Goal: Task Accomplishment & Management: Complete application form

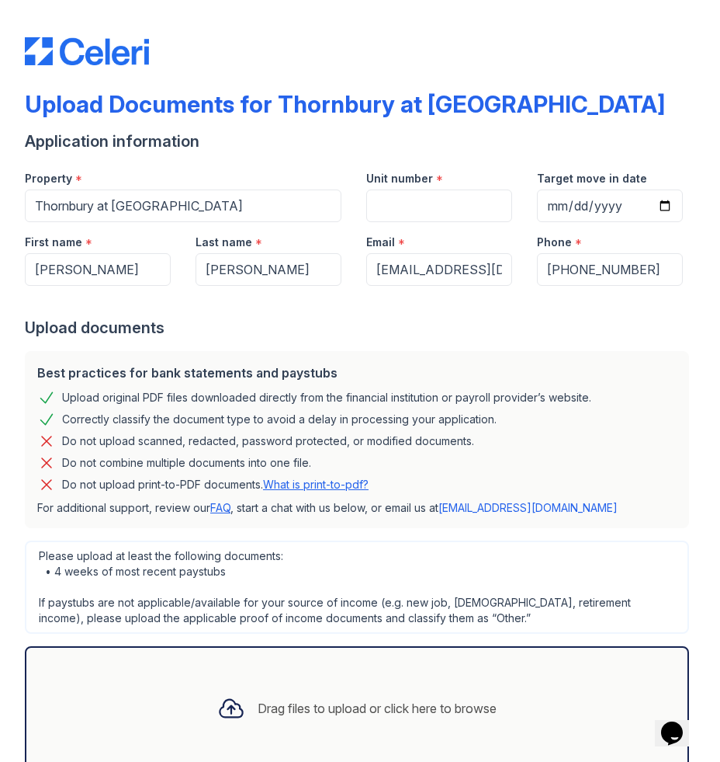
scroll to position [36, 0]
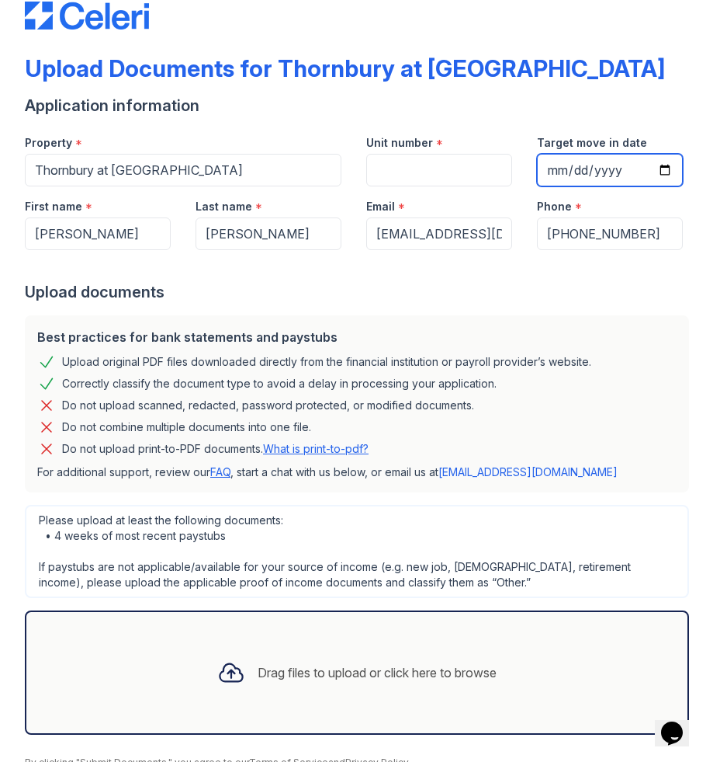
click at [552, 170] on input "Target move in date" at bounding box center [610, 170] width 146 height 33
type input "[DATE]"
click at [457, 171] on input "Unit number" at bounding box center [439, 170] width 146 height 33
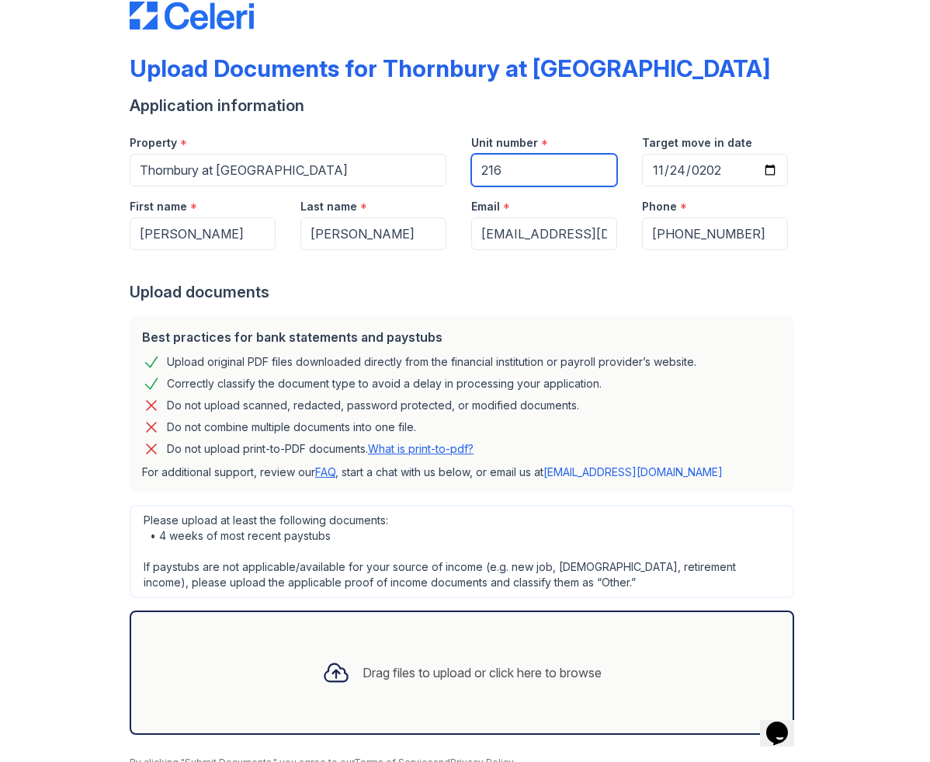
scroll to position [105, 0]
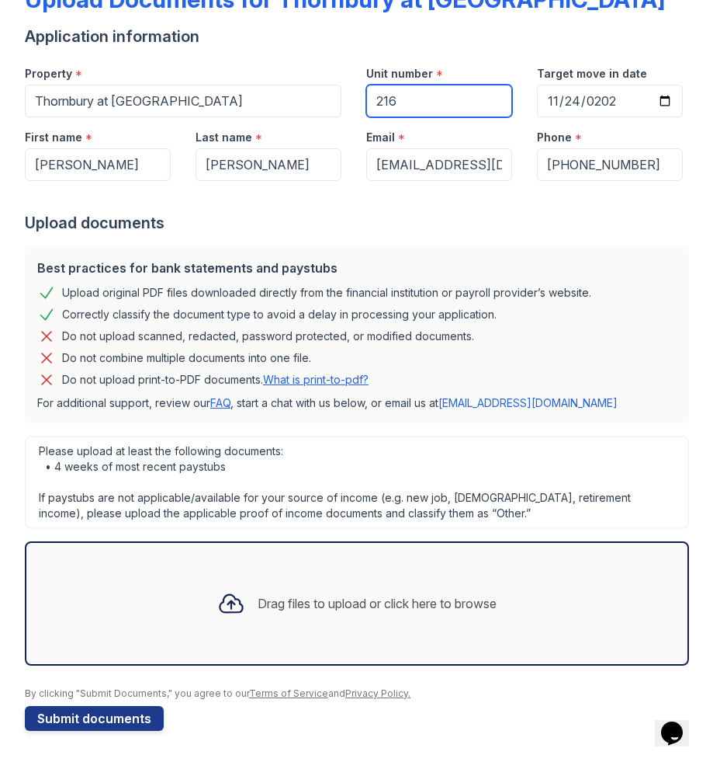
type input "216"
click at [234, 479] on div "Please upload at least the following documents: • 4 weeks of most recent paystu…" at bounding box center [357, 482] width 665 height 93
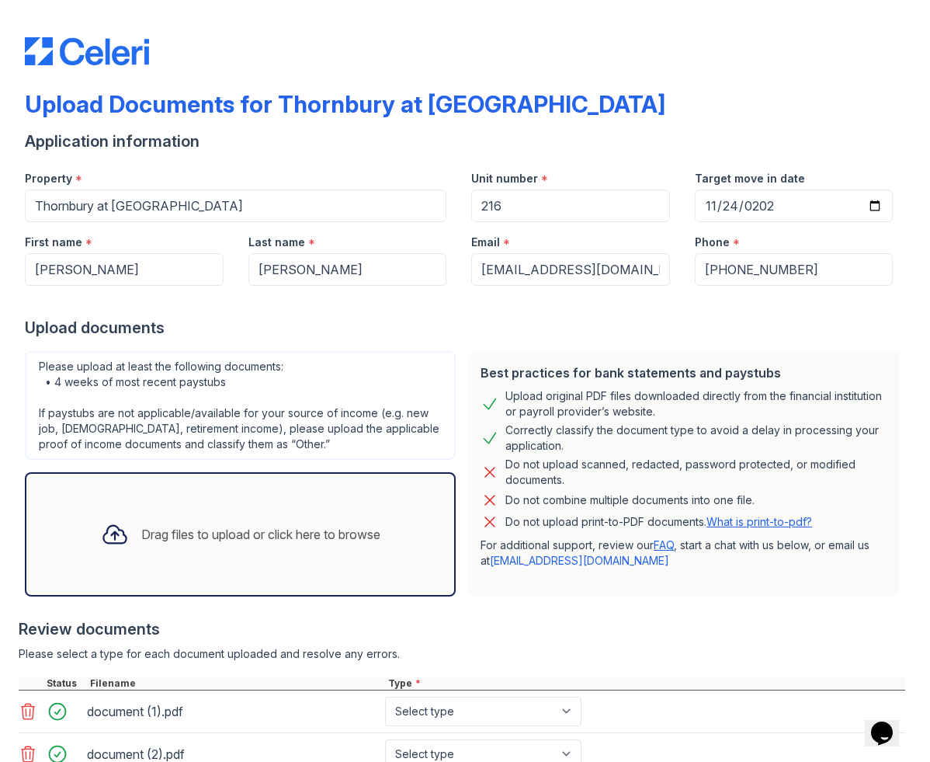
scroll to position [200, 0]
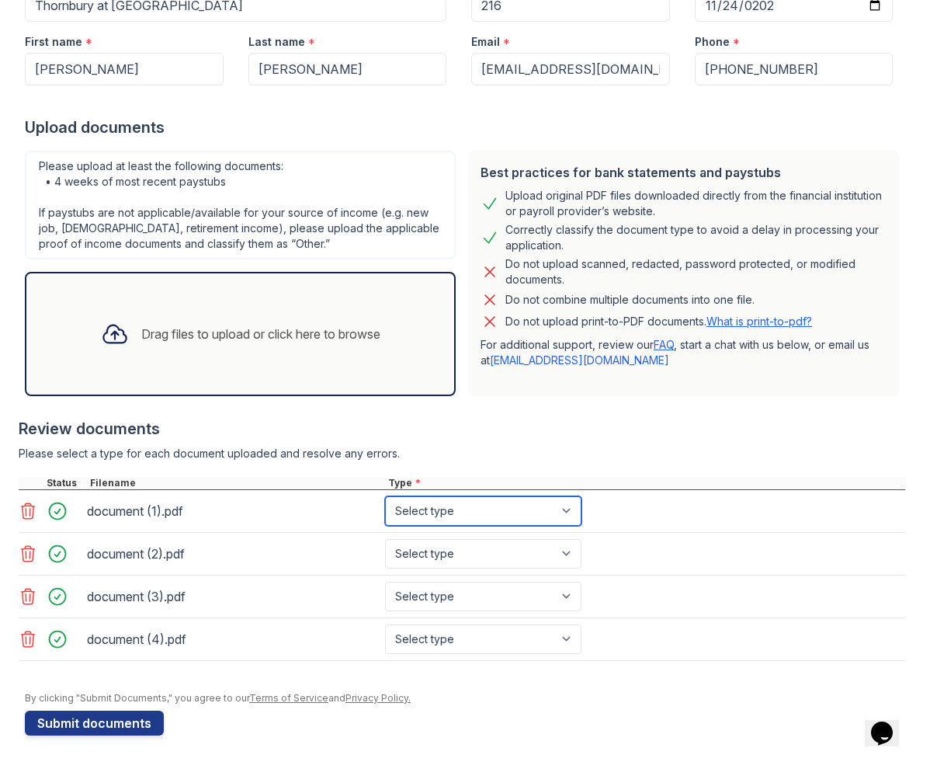
click at [474, 521] on select "Select type Paystub Bank Statement Offer Letter Tax Documents Benefit Award Let…" at bounding box center [483, 511] width 196 height 30
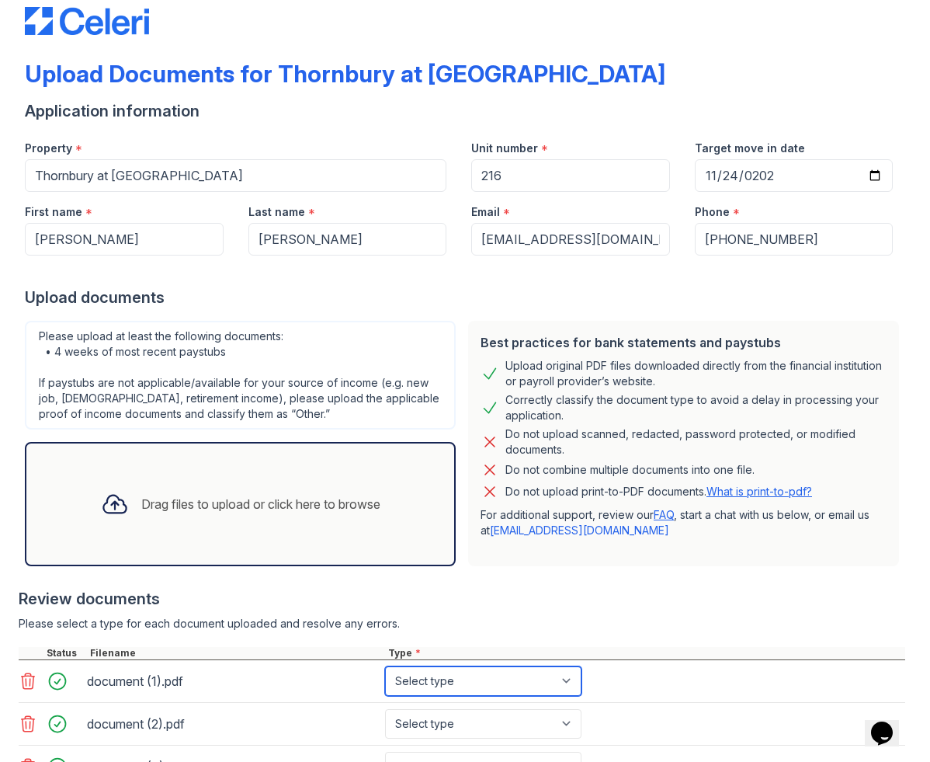
scroll to position [0, 0]
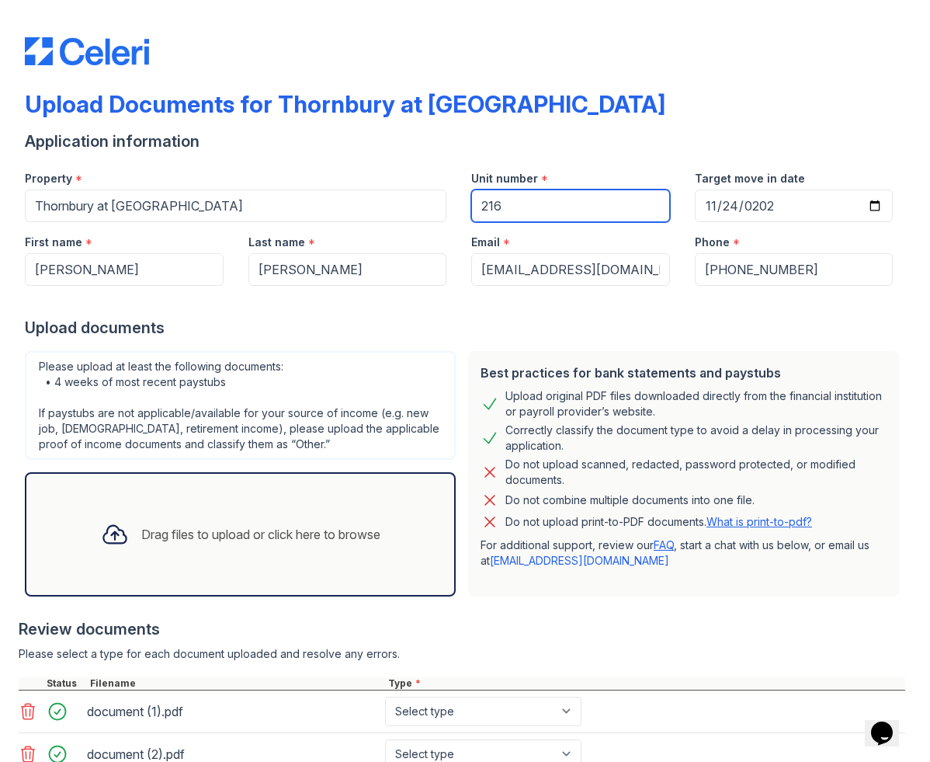
click at [560, 211] on input "216" at bounding box center [570, 205] width 199 height 33
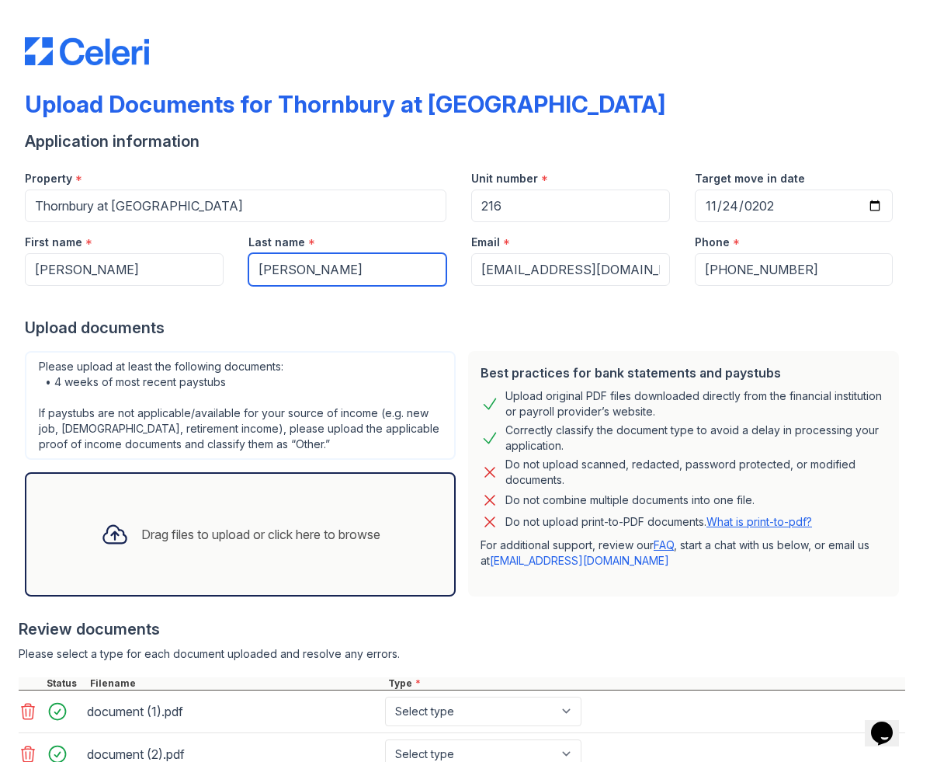
click at [276, 272] on input "[PERSON_NAME]" at bounding box center [347, 269] width 199 height 33
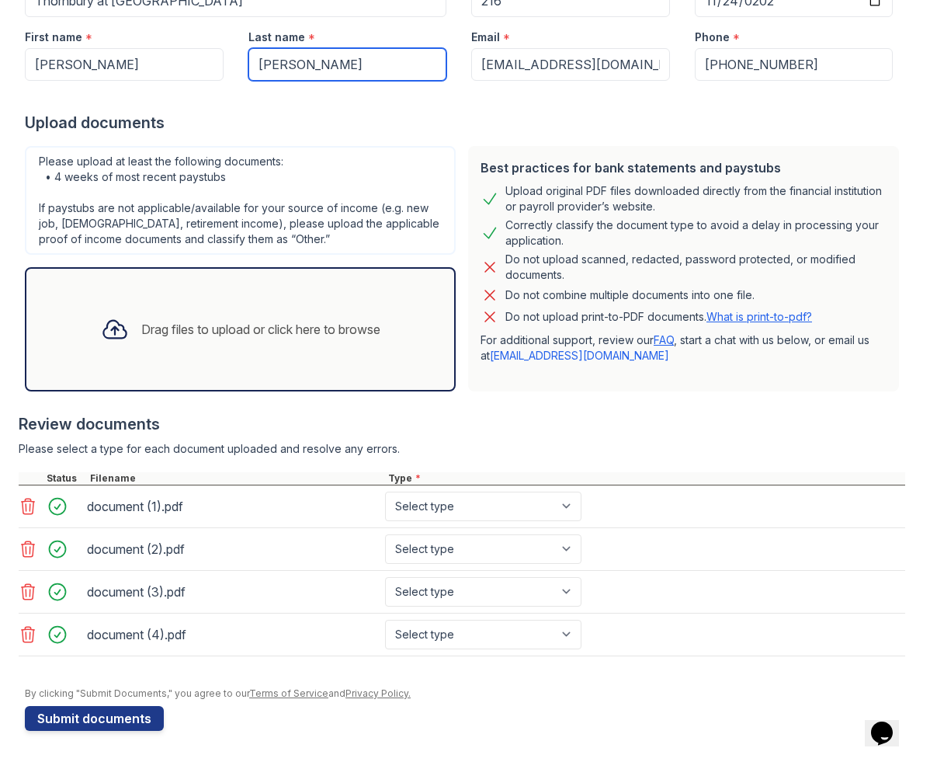
type input "[PERSON_NAME]"
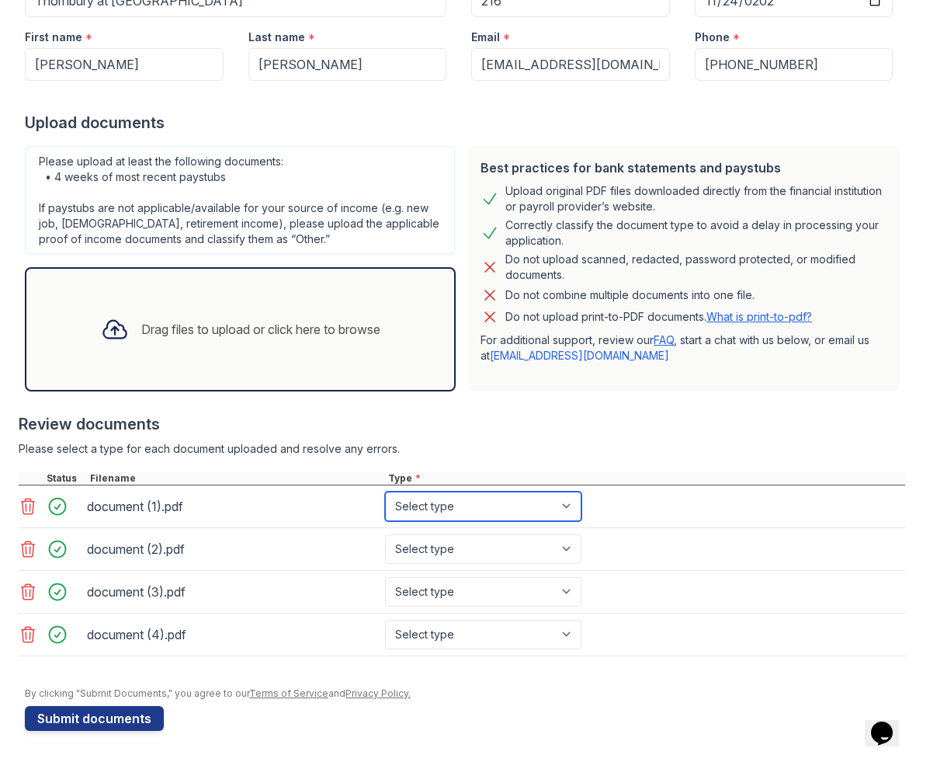
click at [433, 512] on select "Select type Paystub Bank Statement Offer Letter Tax Documents Benefit Award Let…" at bounding box center [483, 506] width 196 height 30
select select "other"
click at [385, 491] on select "Select type Paystub Bank Statement Offer Letter Tax Documents Benefit Award Let…" at bounding box center [483, 506] width 196 height 30
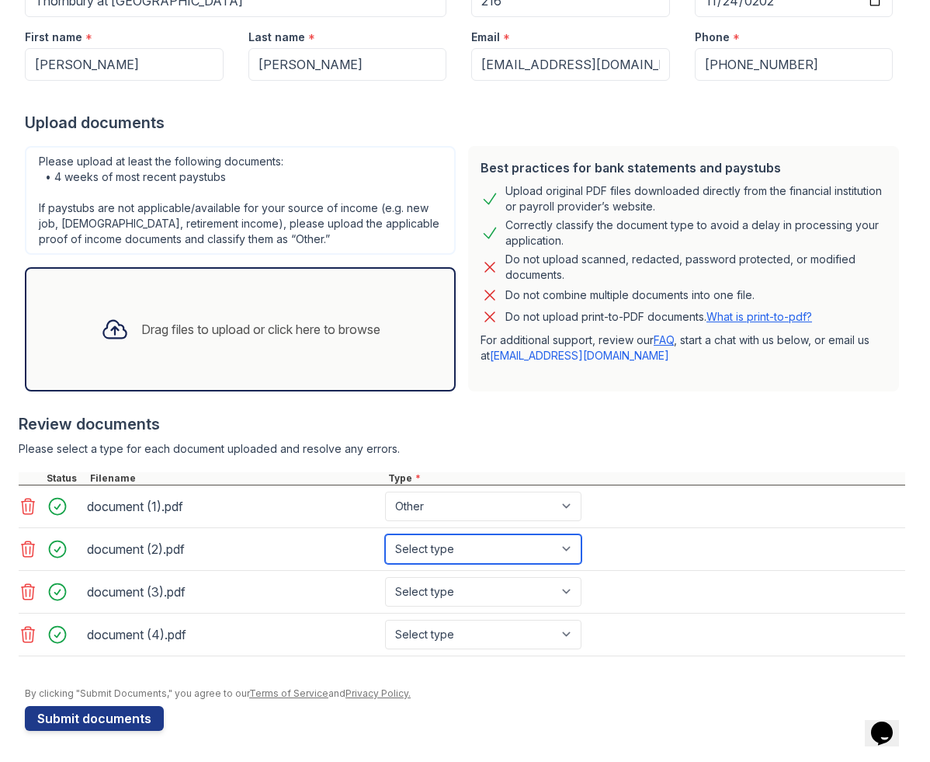
click at [467, 554] on select "Select type Paystub Bank Statement Offer Letter Tax Documents Benefit Award Let…" at bounding box center [483, 549] width 196 height 30
select select "other"
click at [385, 534] on select "Select type Paystub Bank Statement Offer Letter Tax Documents Benefit Award Let…" at bounding box center [483, 549] width 196 height 30
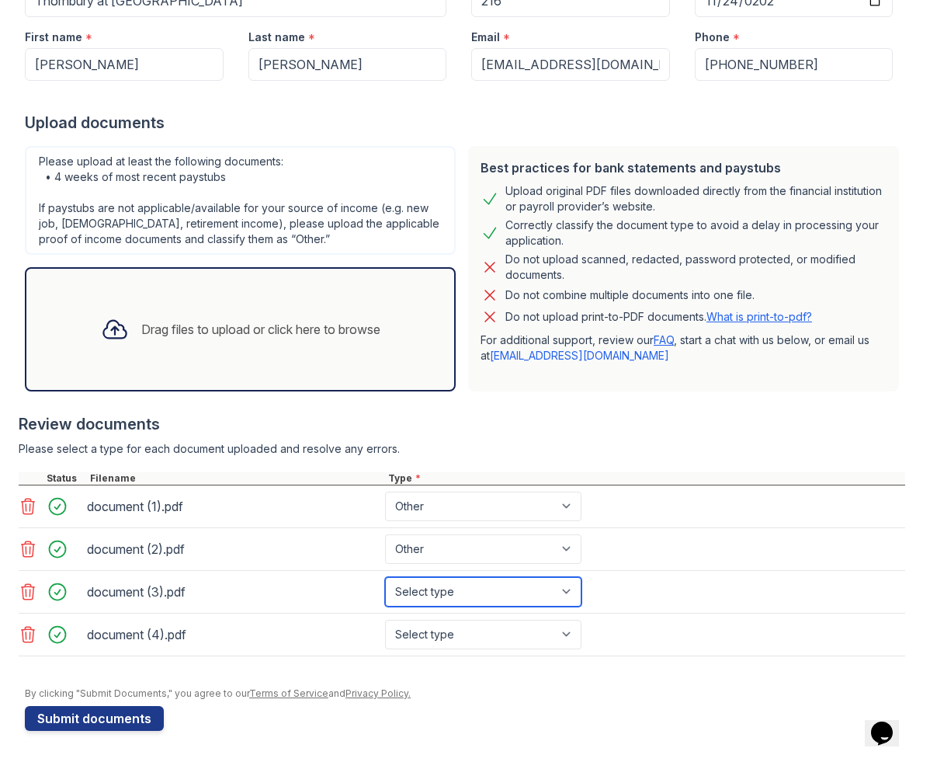
click at [459, 595] on select "Select type Paystub Bank Statement Offer Letter Tax Documents Benefit Award Let…" at bounding box center [483, 592] width 196 height 30
select select "other"
click at [385, 577] on select "Select type Paystub Bank Statement Offer Letter Tax Documents Benefit Award Let…" at bounding box center [483, 592] width 196 height 30
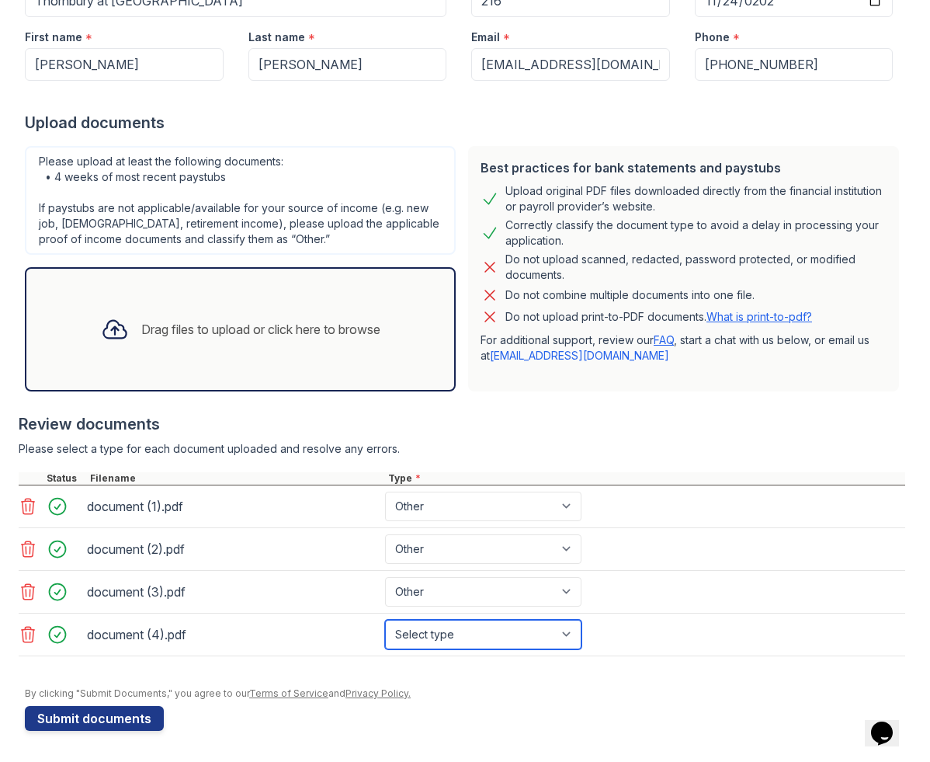
click at [488, 633] on select "Select type Paystub Bank Statement Offer Letter Tax Documents Benefit Award Let…" at bounding box center [483, 635] width 196 height 30
select select "other"
click at [385, 620] on select "Select type Paystub Bank Statement Offer Letter Tax Documents Benefit Award Let…" at bounding box center [483, 635] width 196 height 30
click at [493, 689] on div "By clicking "Submit Documents," you agree to our Terms of Service and Privacy P…" at bounding box center [465, 693] width 880 height 12
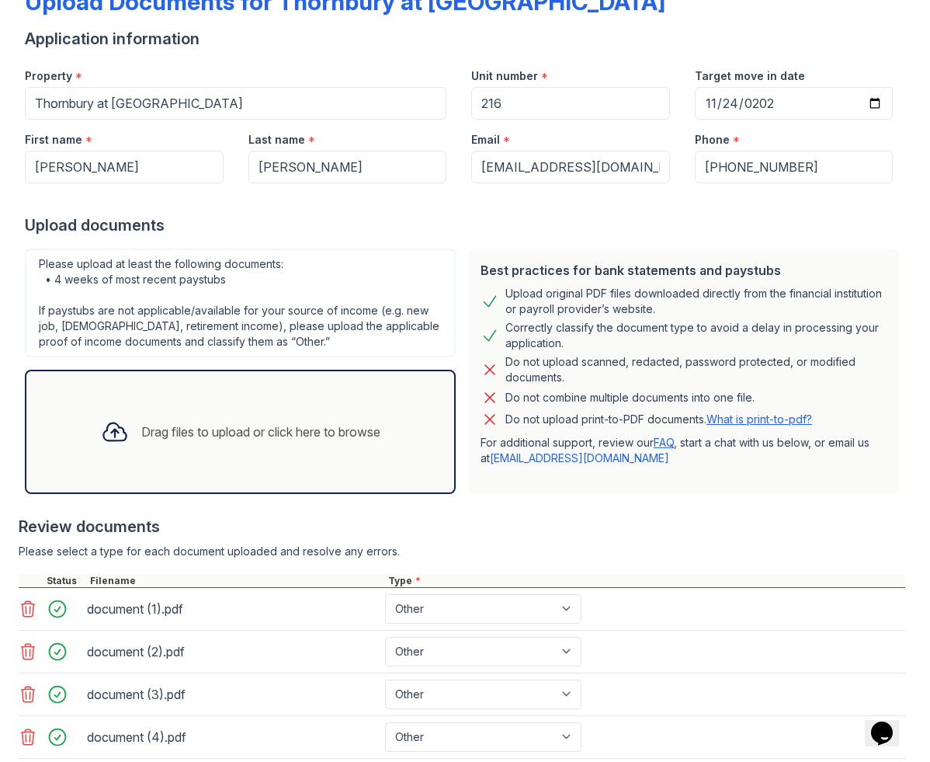
scroll to position [0, 0]
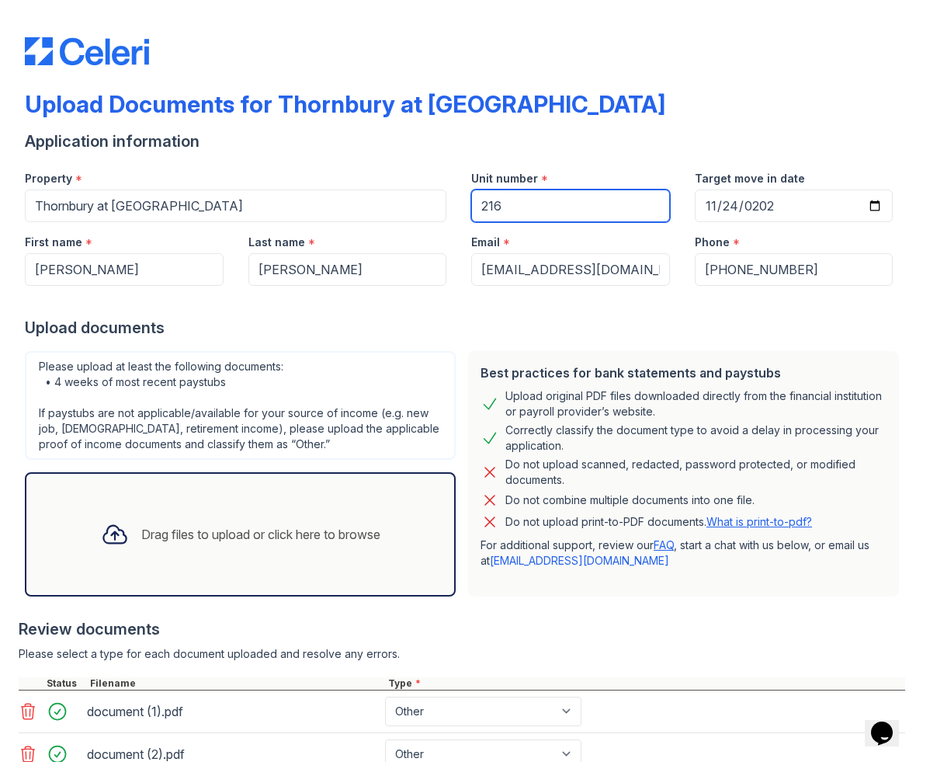
click at [535, 206] on input "216" at bounding box center [570, 205] width 199 height 33
click at [516, 209] on input "216" at bounding box center [570, 205] width 199 height 33
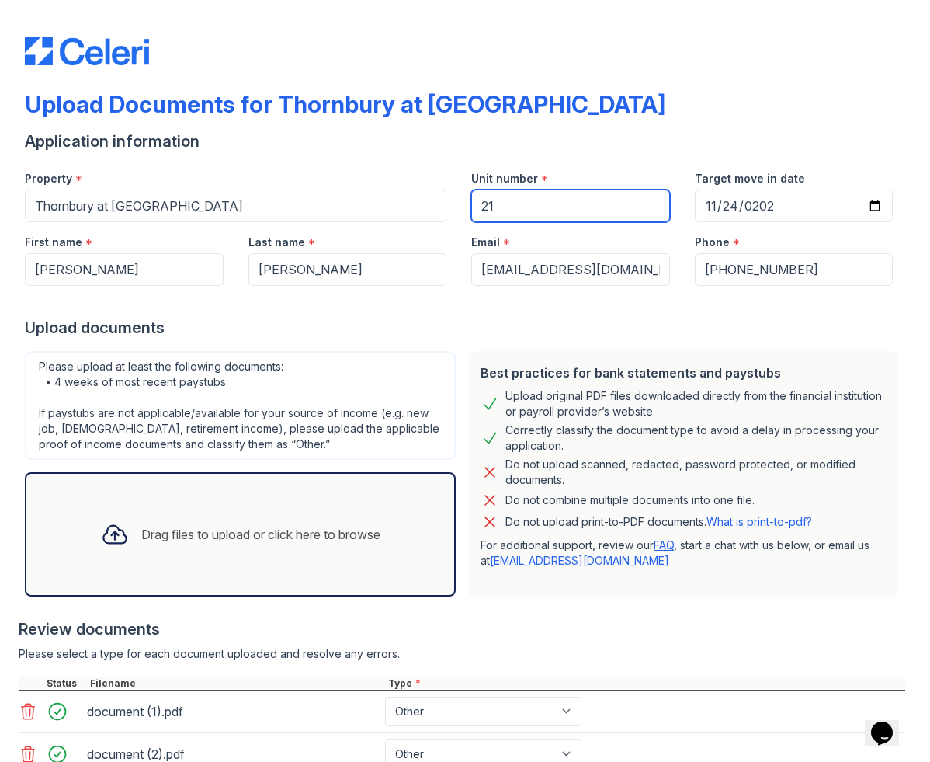
type input "216"
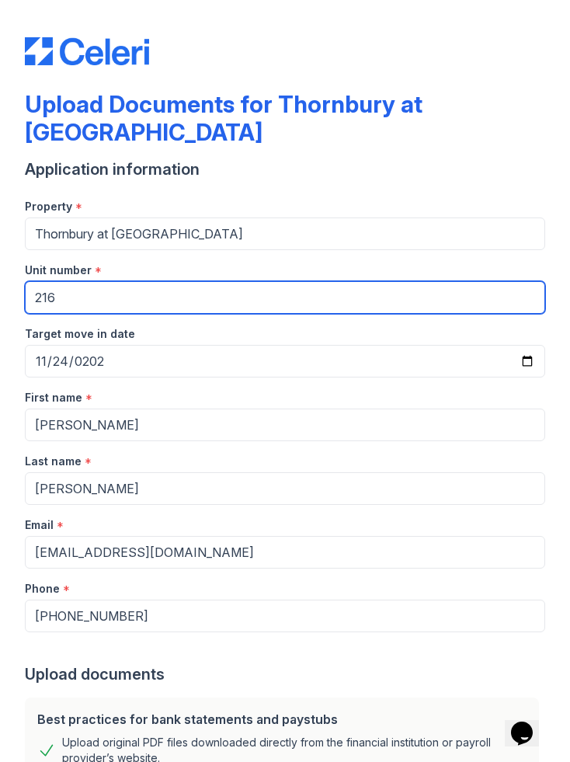
click at [185, 287] on input "216" at bounding box center [285, 297] width 520 height 33
click at [175, 297] on input "216" at bounding box center [285, 297] width 520 height 33
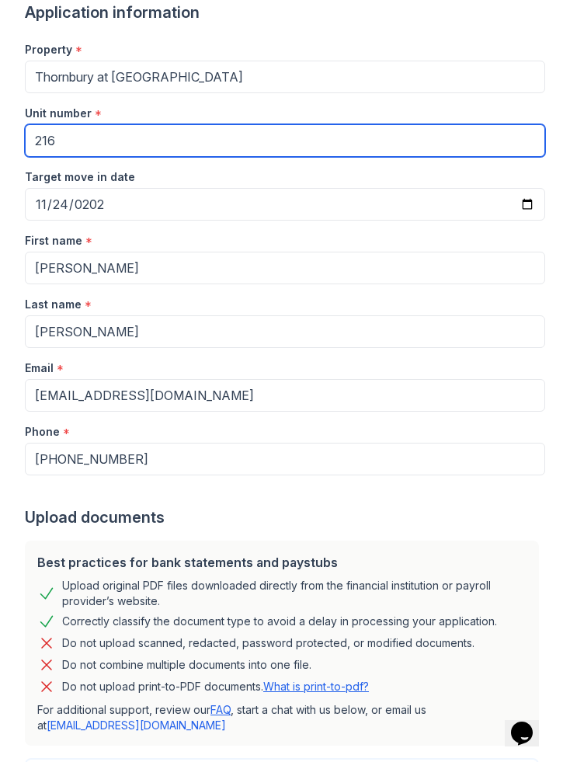
scroll to position [19, 0]
